Goal: Information Seeking & Learning: Check status

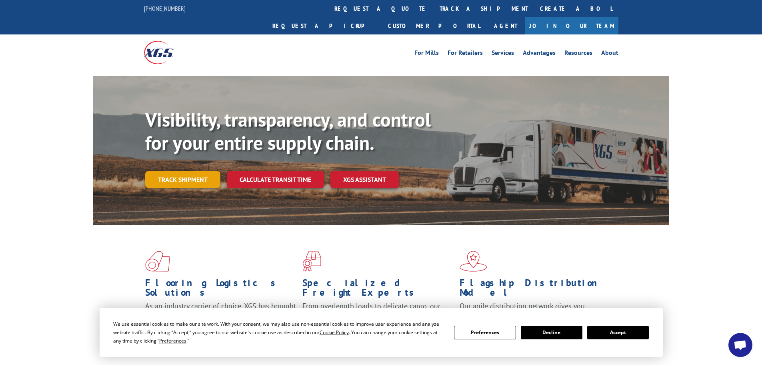
click at [184, 171] on link "Track shipment" at bounding box center [182, 179] width 75 height 17
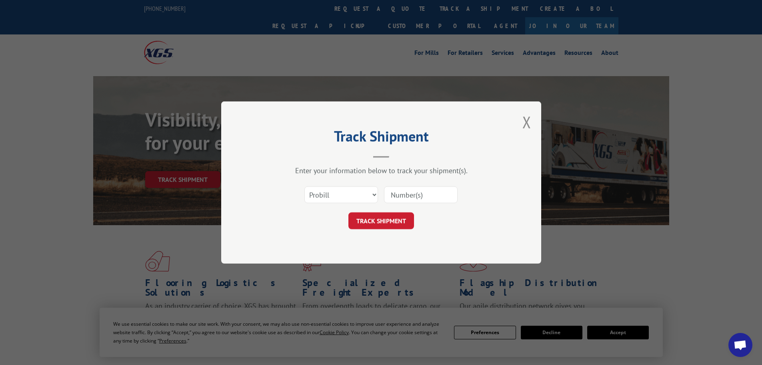
click at [407, 193] on input at bounding box center [421, 194] width 74 height 17
paste input "535252"
type input "535252"
click at [386, 218] on button "TRACK SHIPMENT" at bounding box center [382, 220] width 66 height 17
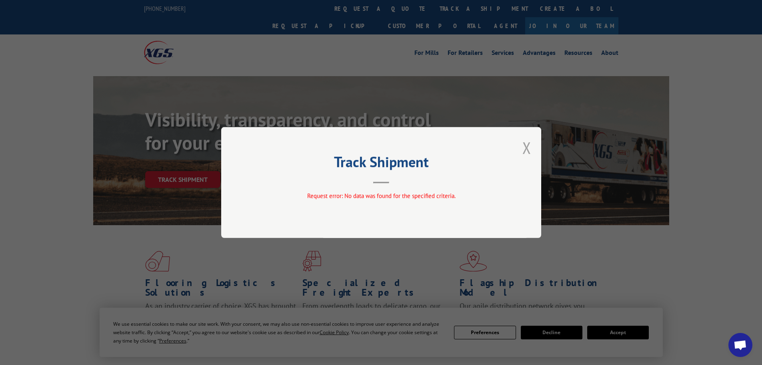
click at [525, 149] on button "Close modal" at bounding box center [527, 147] width 9 height 21
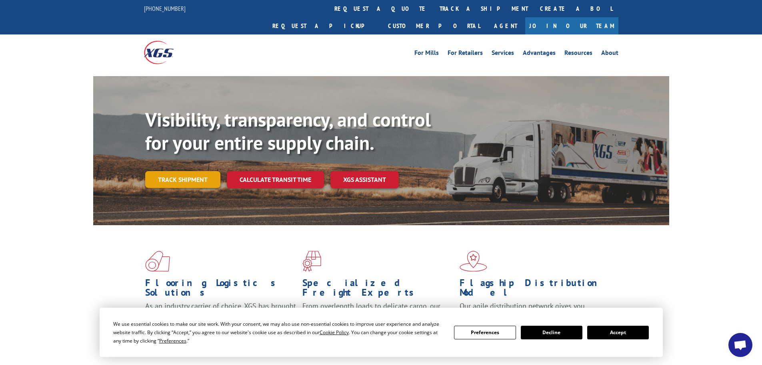
click at [200, 171] on link "Track shipment" at bounding box center [182, 179] width 75 height 17
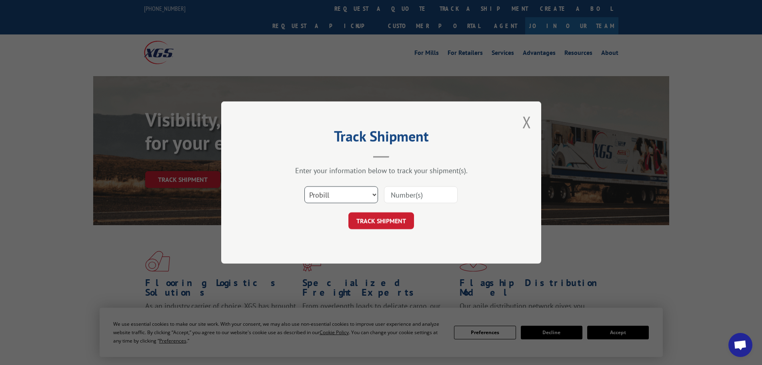
click at [341, 190] on select "Select category... Probill BOL PO" at bounding box center [342, 194] width 74 height 17
select select "po"
click at [305, 186] on select "Select category... Probill BOL PO" at bounding box center [342, 194] width 74 height 17
click at [413, 194] on input at bounding box center [421, 194] width 74 height 17
paste input "18541401"
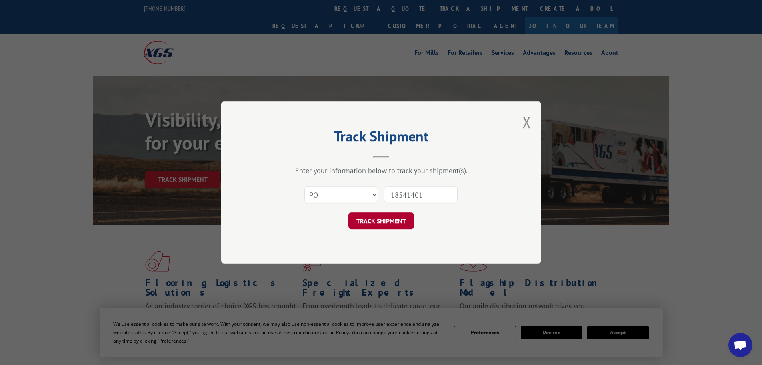
type input "18541401"
click at [398, 223] on button "TRACK SHIPMENT" at bounding box center [382, 220] width 66 height 17
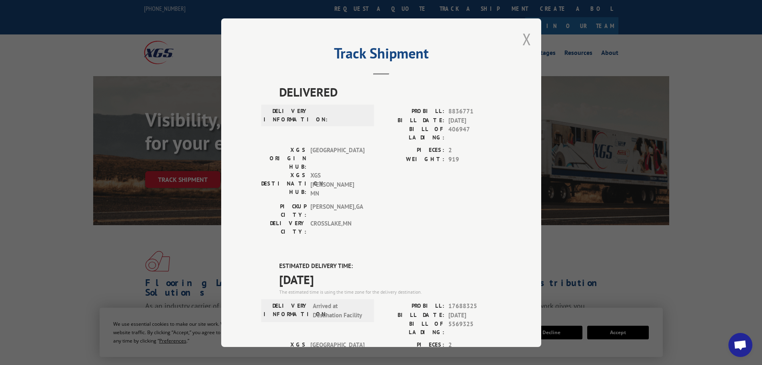
click at [523, 38] on button "Close modal" at bounding box center [527, 38] width 9 height 21
